Goal: Go to known website: Access a specific website the user already knows

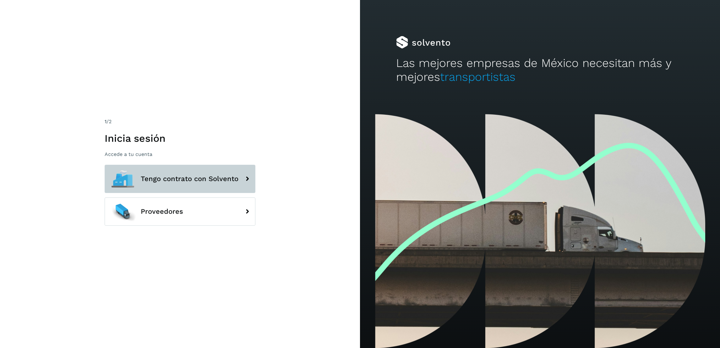
click at [232, 166] on button "Tengo contrato con Solvento" at bounding box center [180, 179] width 151 height 28
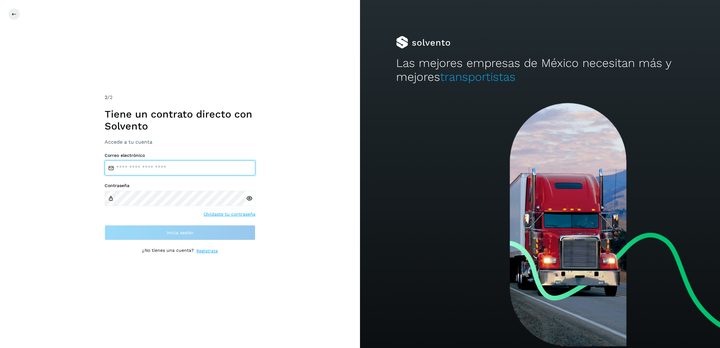
type input "**********"
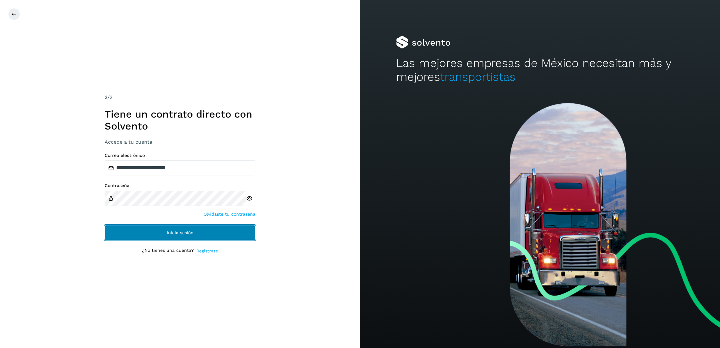
click at [212, 232] on button "Inicia sesión" at bounding box center [180, 232] width 151 height 15
